Goal: Use online tool/utility: Utilize a website feature to perform a specific function

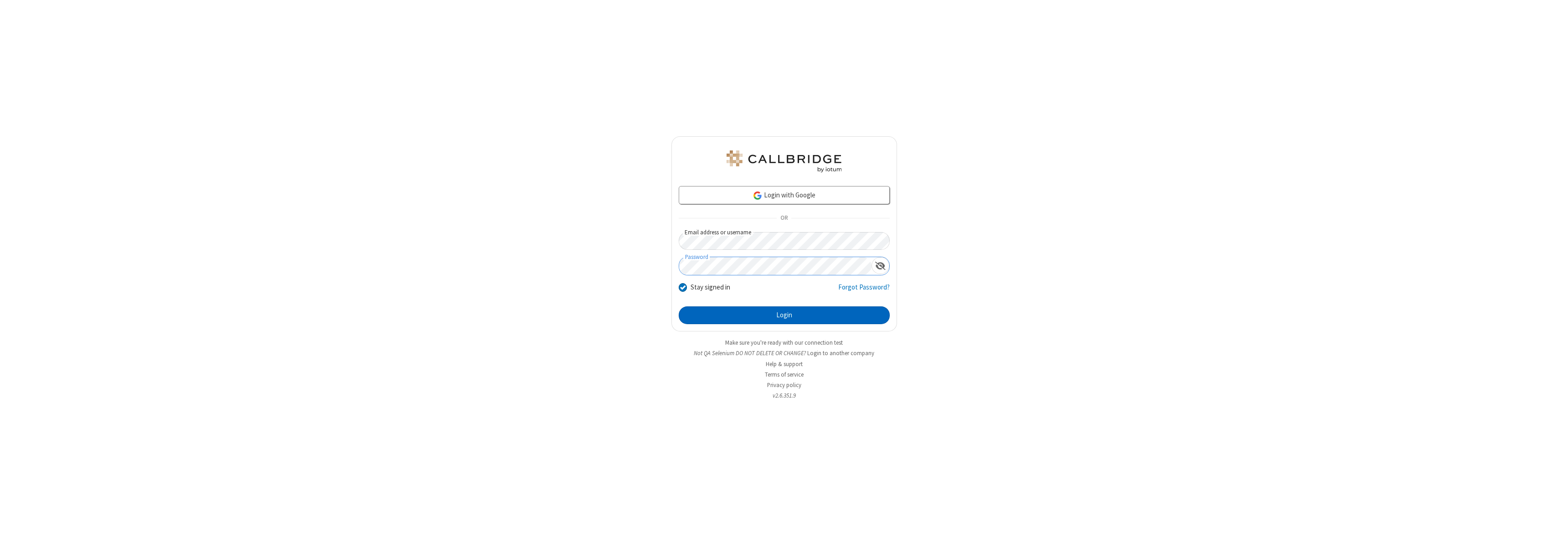
click at [784, 315] on button "Login" at bounding box center [784, 315] width 211 height 18
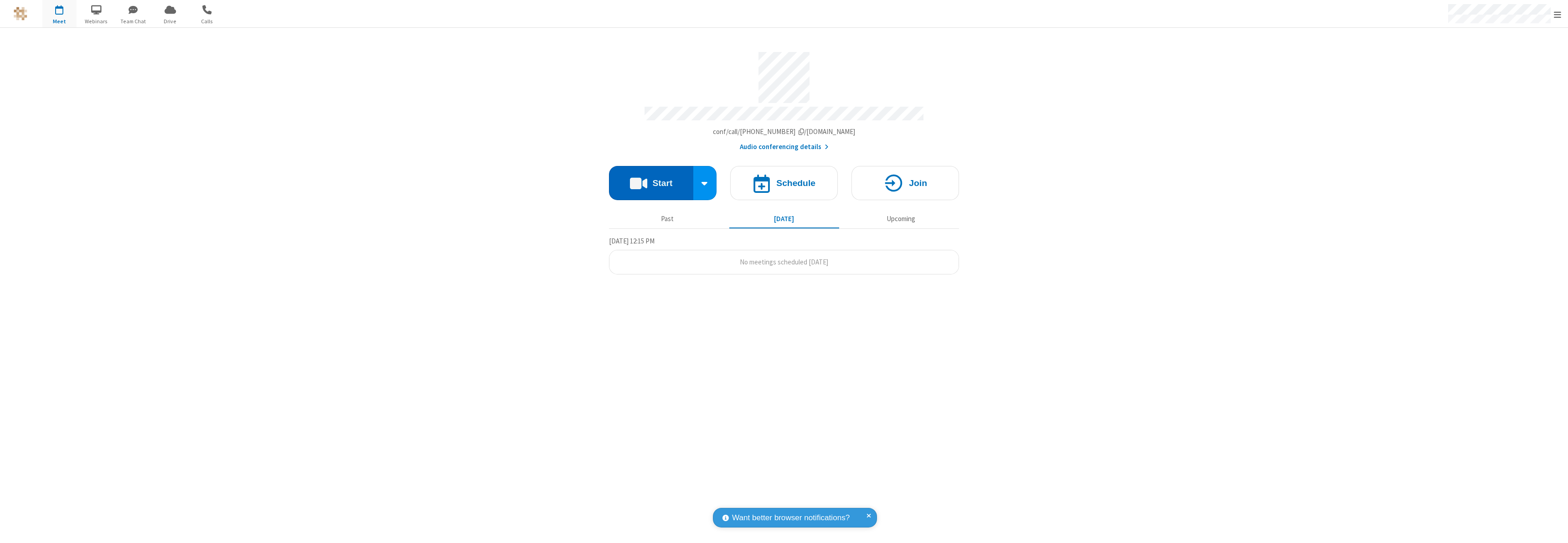
click at [651, 179] on button "Start" at bounding box center [651, 183] width 85 height 34
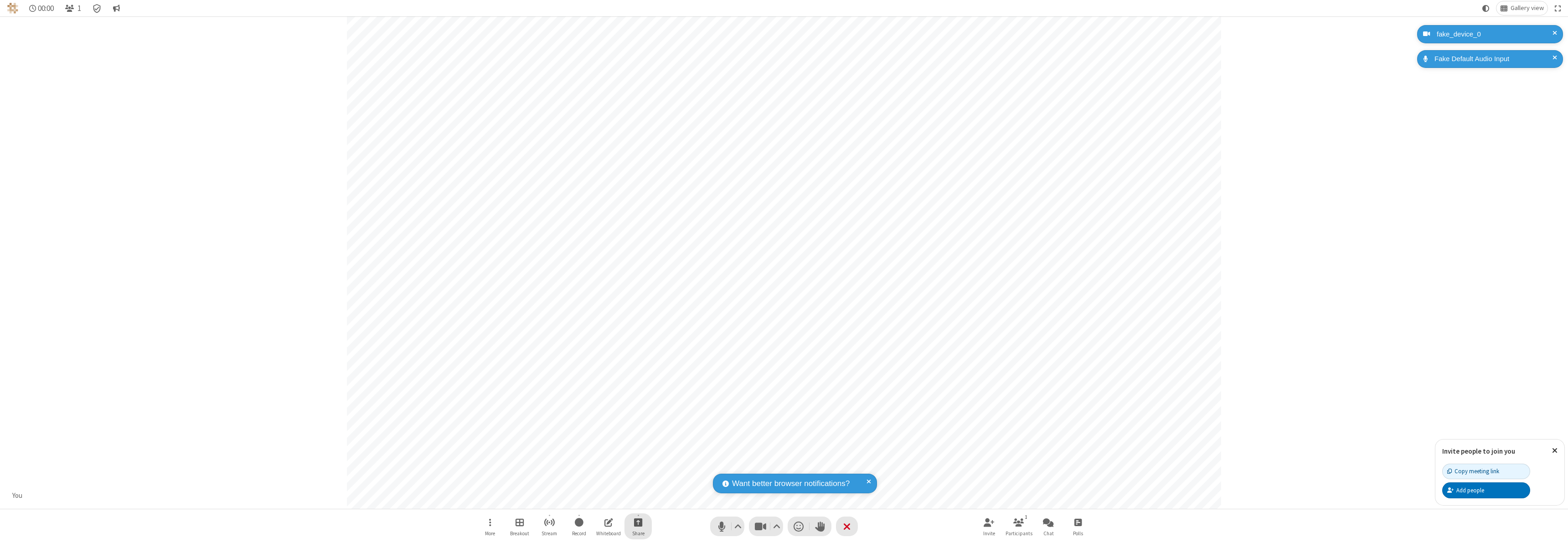
click at [638, 522] on span "Start sharing" at bounding box center [638, 522] width 9 height 12
click at [601, 484] on span "Present files & media" at bounding box center [601, 484] width 10 height 8
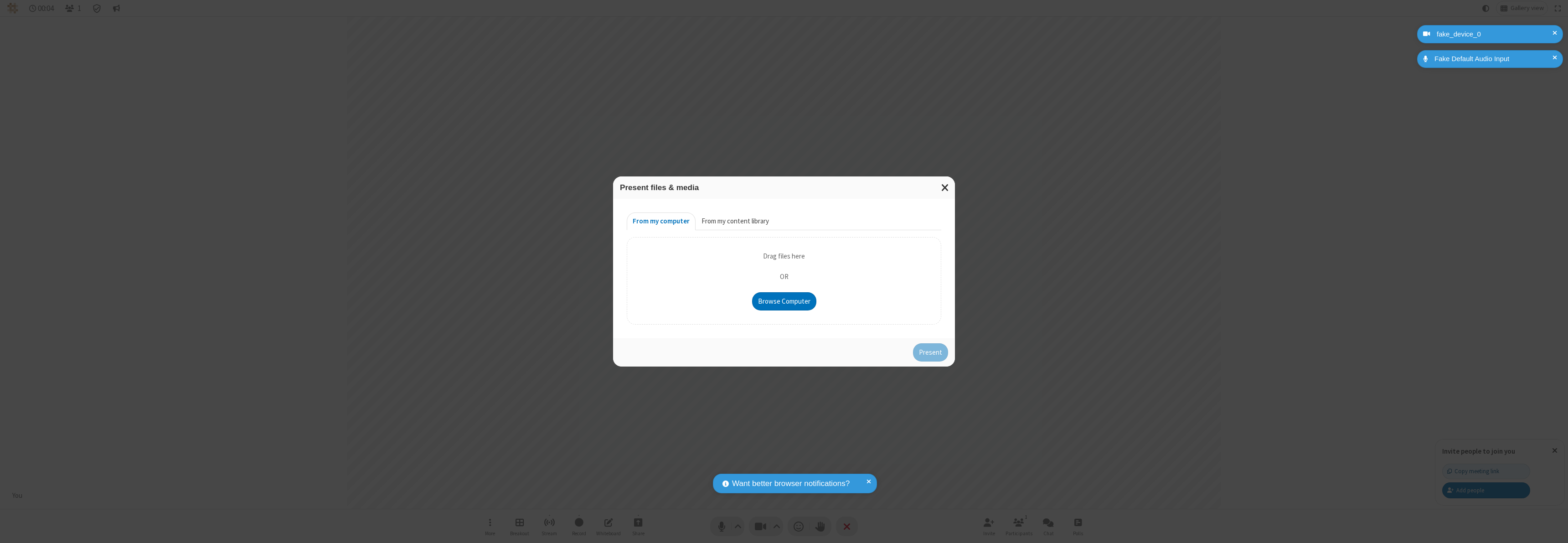
click at [734, 221] on button "From my content library" at bounding box center [735, 221] width 79 height 18
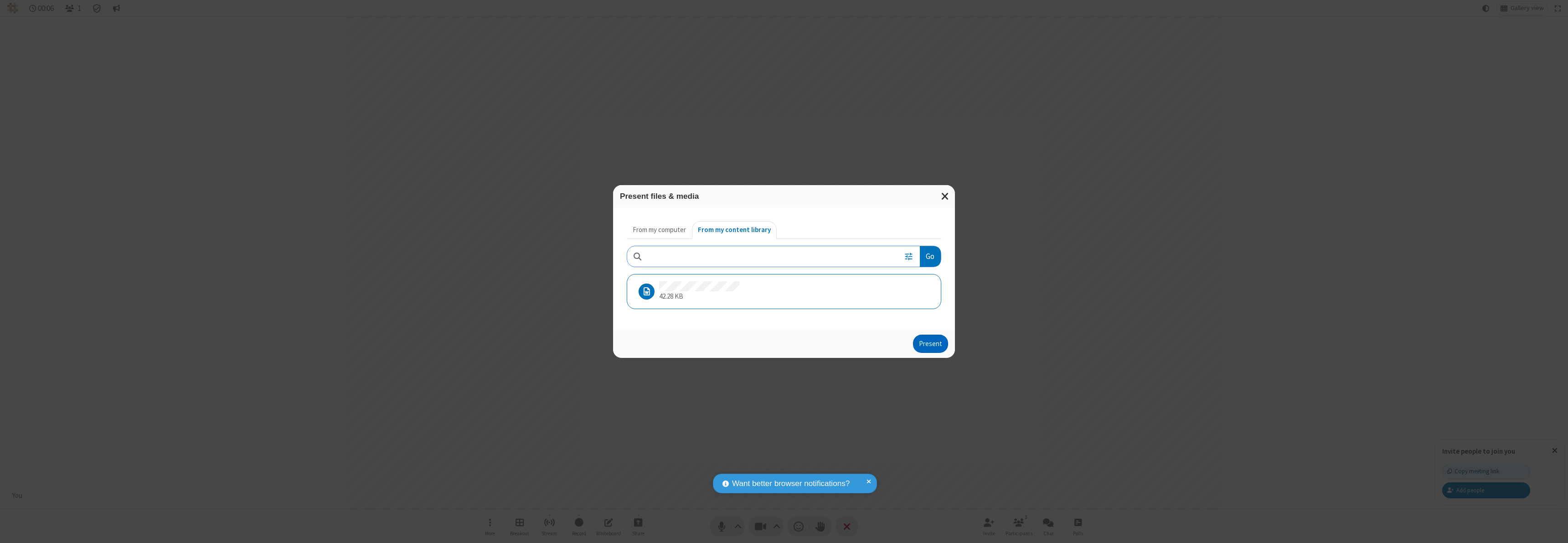
click at [931, 343] on button "Present" at bounding box center [930, 343] width 35 height 18
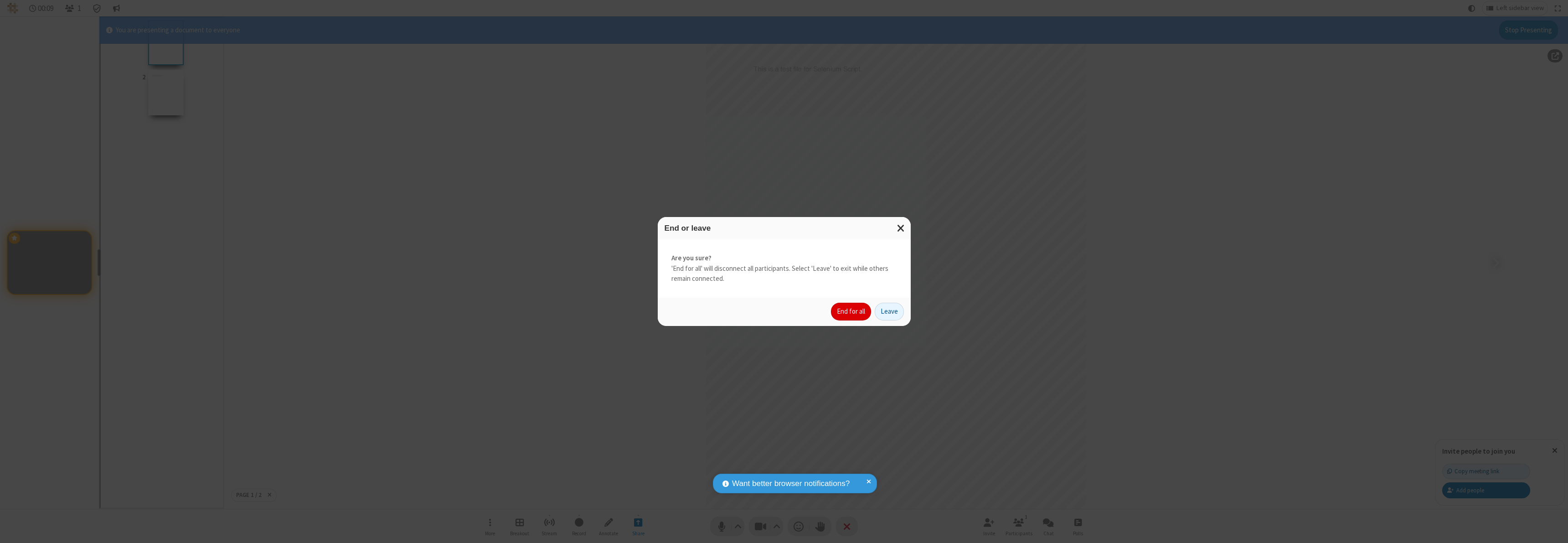
click at [852, 311] on button "End for all" at bounding box center [851, 312] width 40 height 18
